Goal: Find specific page/section

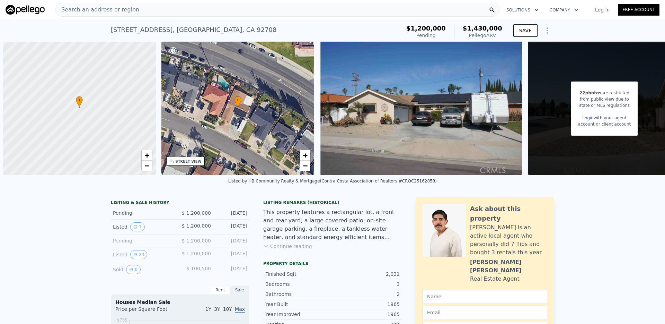
scroll to position [0, 3]
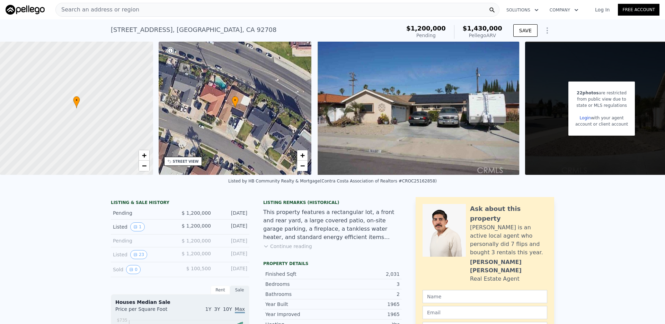
click at [253, 11] on div "Search an address or region" at bounding box center [277, 10] width 444 height 14
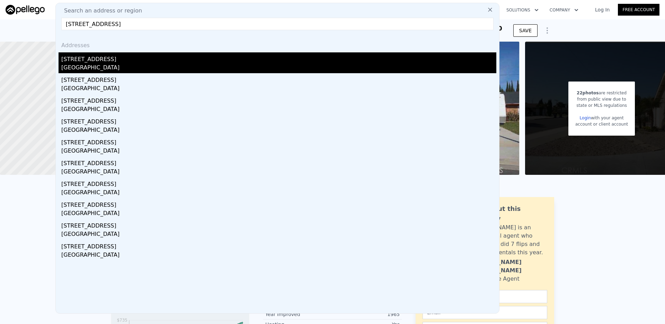
type input "[STREET_ADDRESS]"
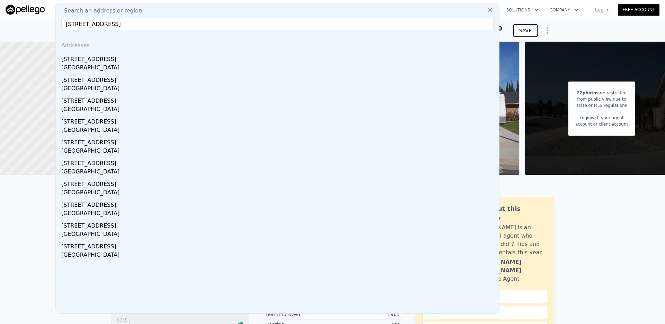
drag, startPoint x: 164, startPoint y: 60, endPoint x: 301, endPoint y: 60, distance: 137.9
click at [164, 61] on div "[STREET_ADDRESS]" at bounding box center [278, 57] width 435 height 11
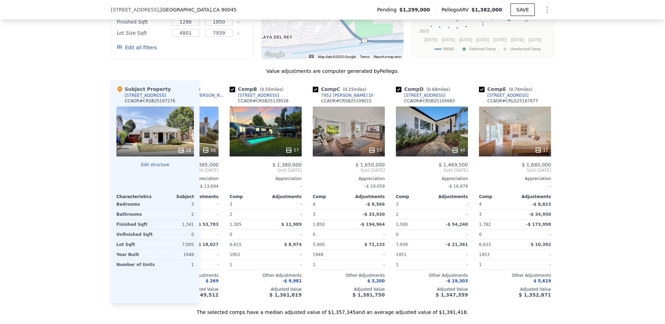
scroll to position [0, 64]
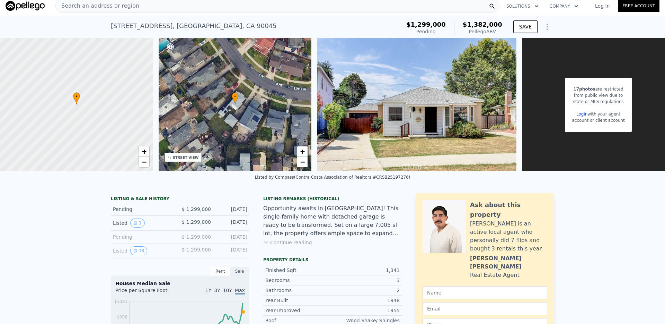
click at [187, 9] on div "Search an address or region" at bounding box center [277, 6] width 444 height 14
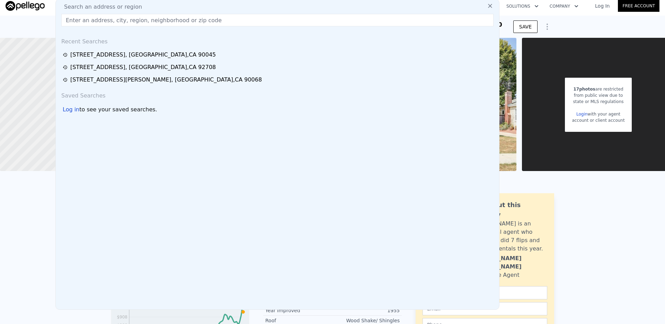
scroll to position [2, 0]
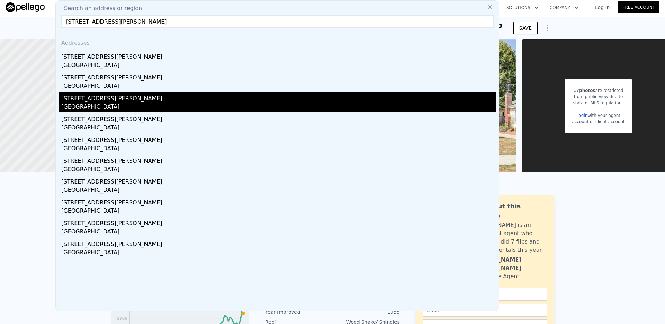
type input "[STREET_ADDRESS][PERSON_NAME]"
click at [135, 103] on div "[GEOGRAPHIC_DATA]" at bounding box center [278, 108] width 435 height 10
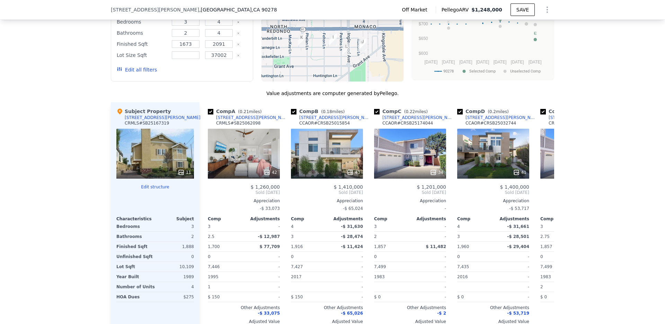
scroll to position [620, 0]
